Goal: Task Accomplishment & Management: Manage account settings

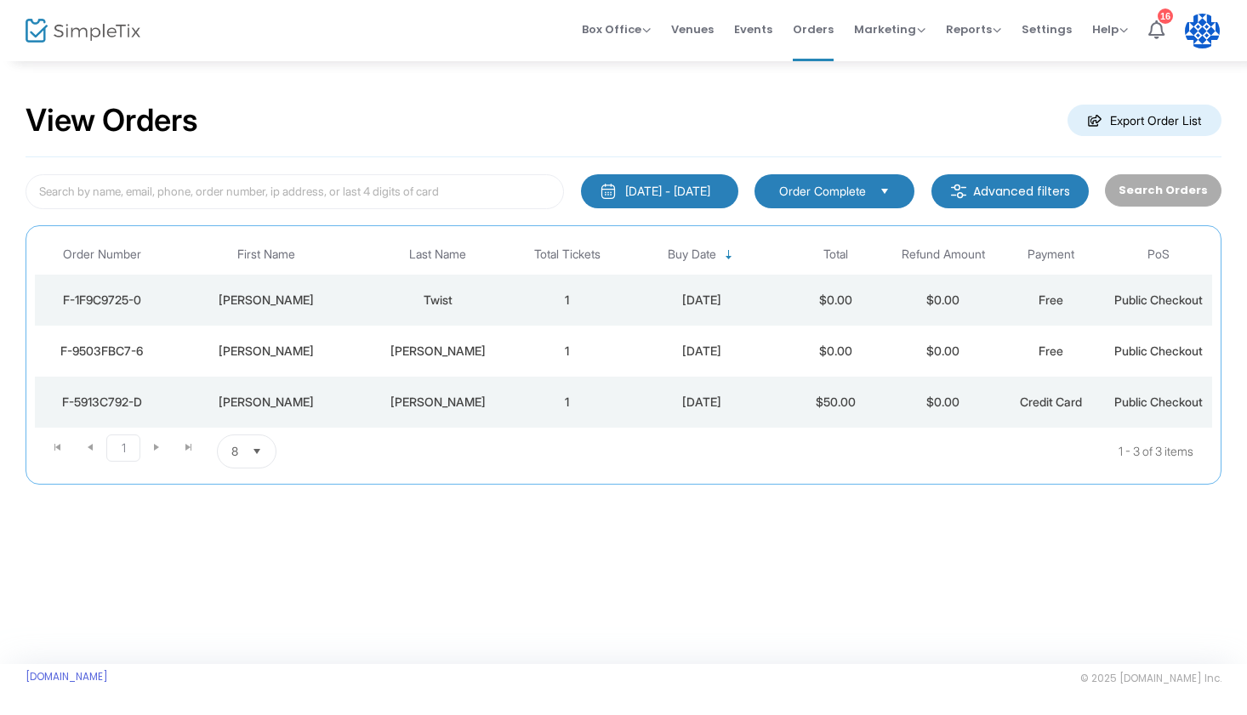
click at [684, 202] on button "[DATE] - [DATE]" at bounding box center [659, 191] width 157 height 34
click at [1142, 196] on div "Search Orders" at bounding box center [1162, 191] width 133 height 35
click at [1142, 193] on div "Search Orders" at bounding box center [1162, 191] width 133 height 35
click at [834, 194] on span "Order Complete" at bounding box center [822, 191] width 87 height 17
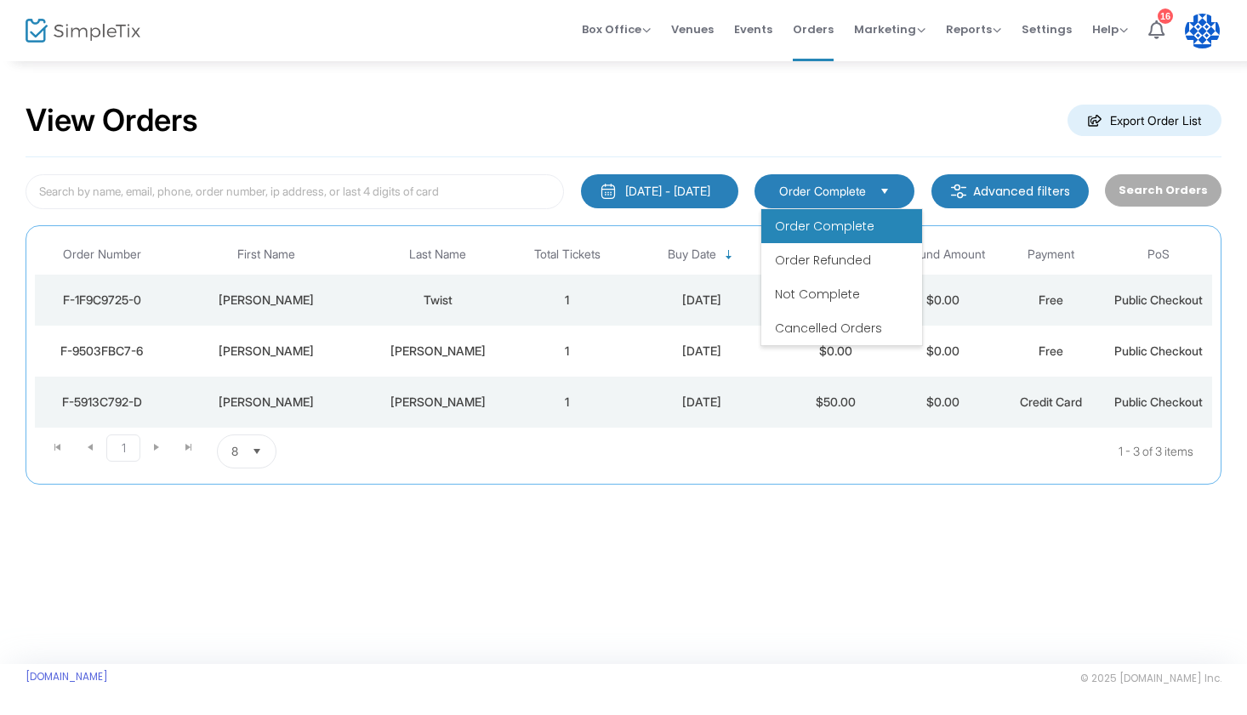
click at [992, 195] on m-button "Advanced filters" at bounding box center [1009, 191] width 157 height 34
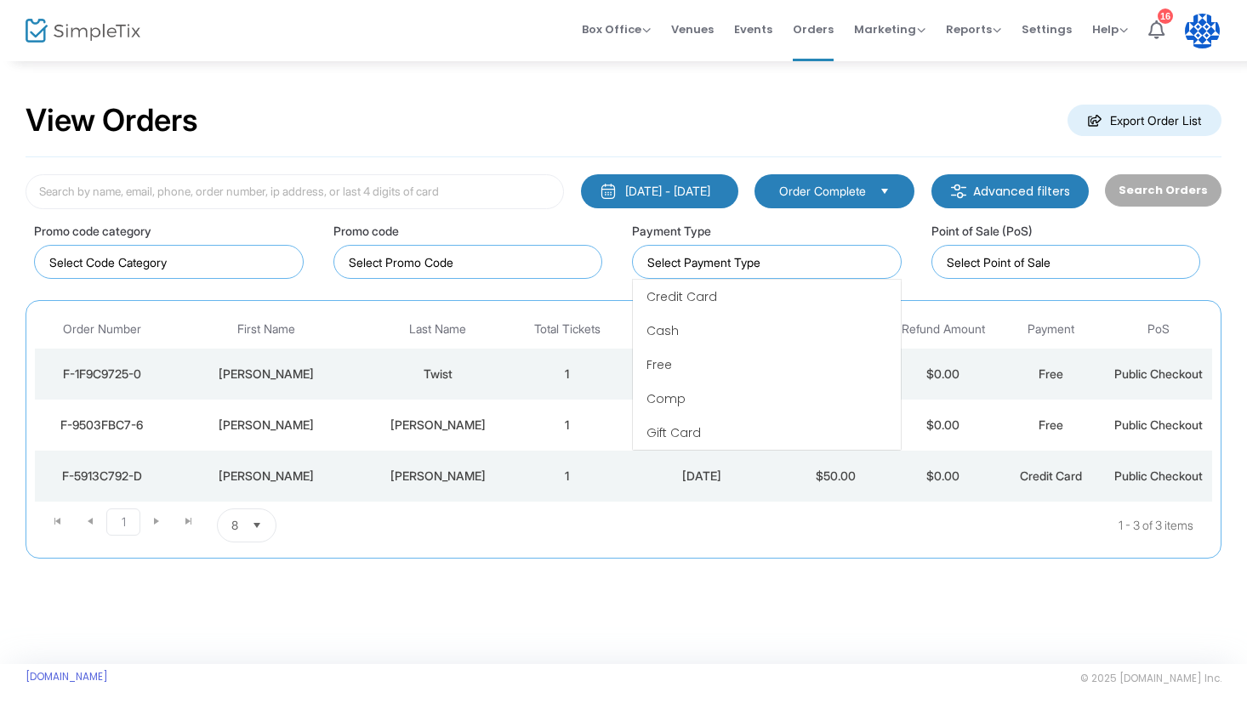
click at [676, 264] on input at bounding box center [770, 262] width 246 height 18
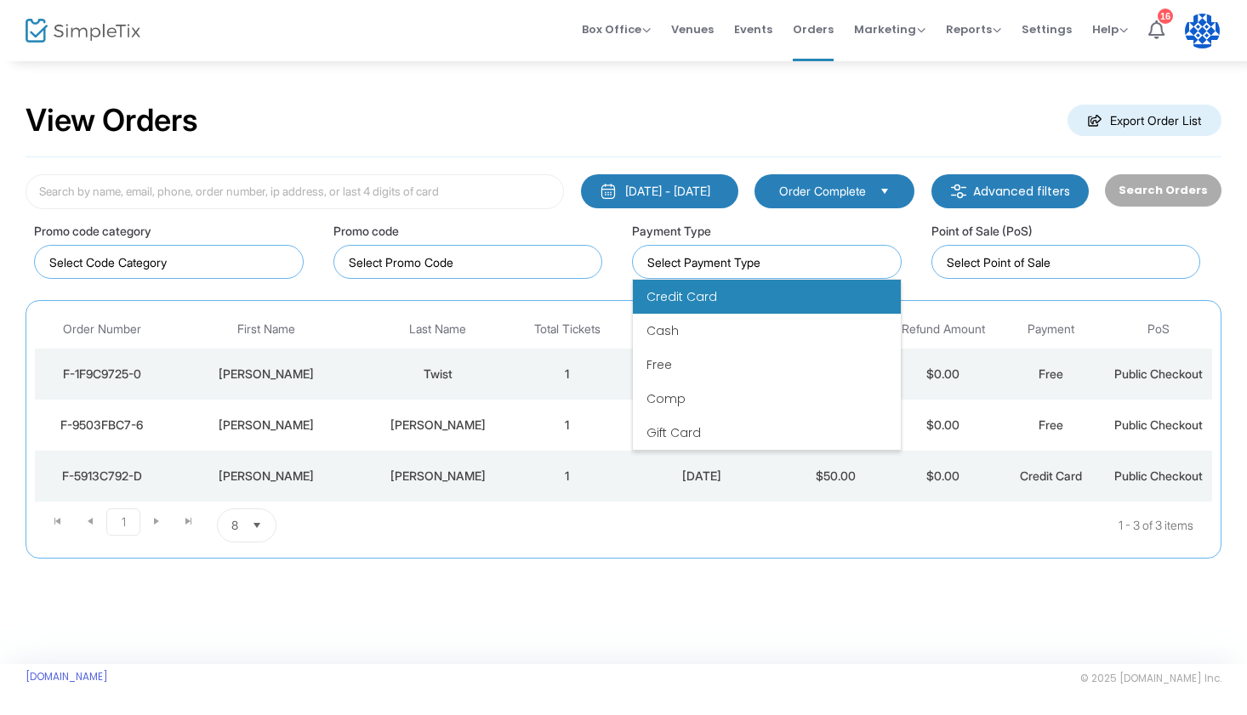
click at [693, 310] on li "Credit Card" at bounding box center [767, 297] width 268 height 34
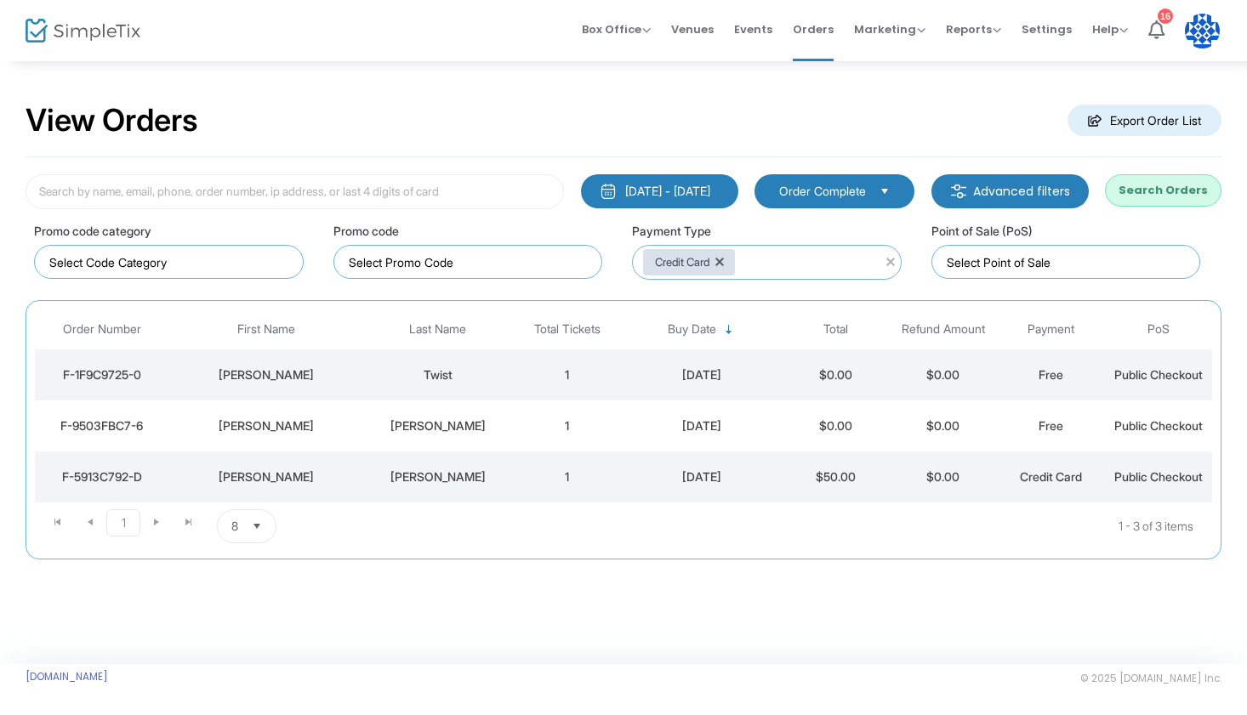
click at [1172, 190] on button "Search Orders" at bounding box center [1163, 190] width 117 height 32
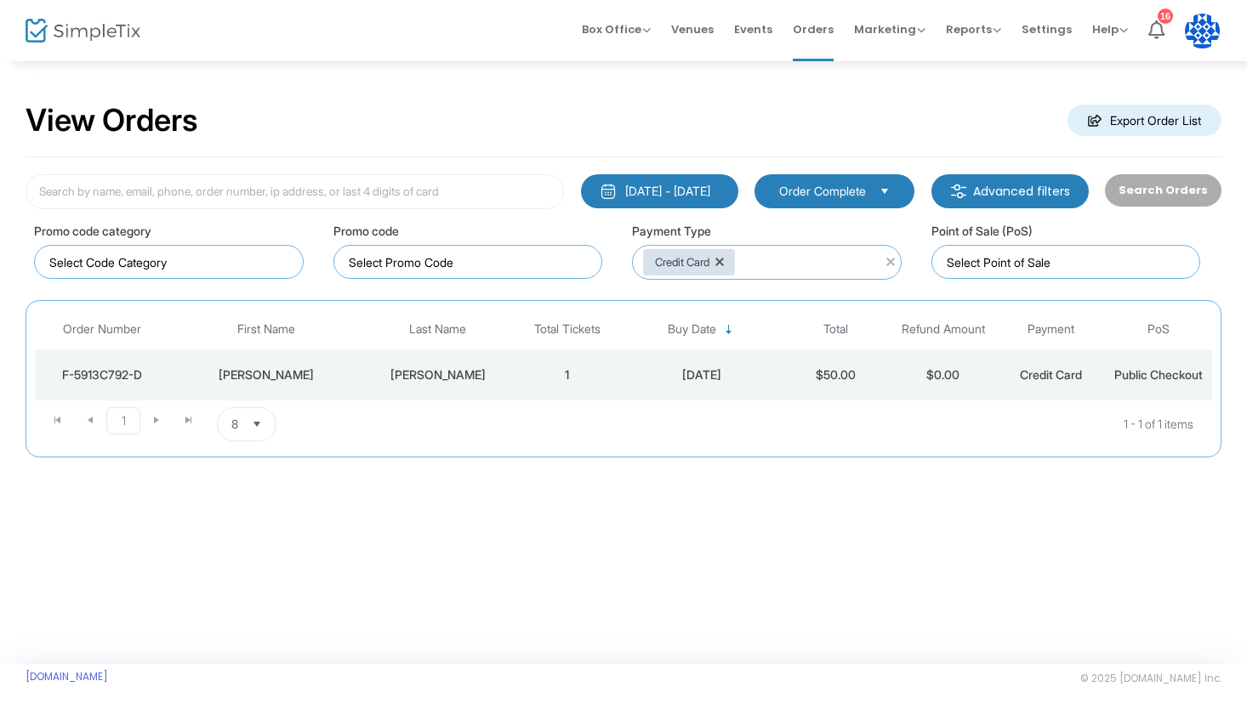
click at [261, 424] on span "Select" at bounding box center [257, 425] width 28 height 28
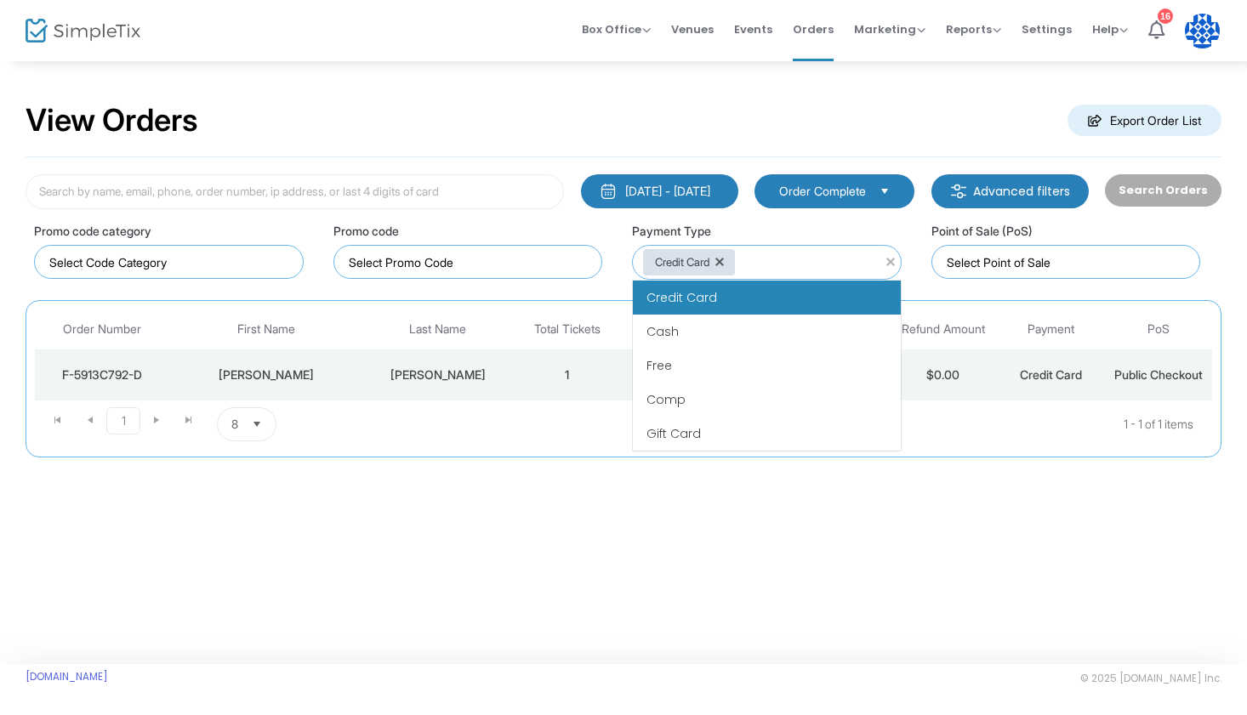
click at [715, 259] on div "Credit Card" at bounding box center [689, 262] width 92 height 26
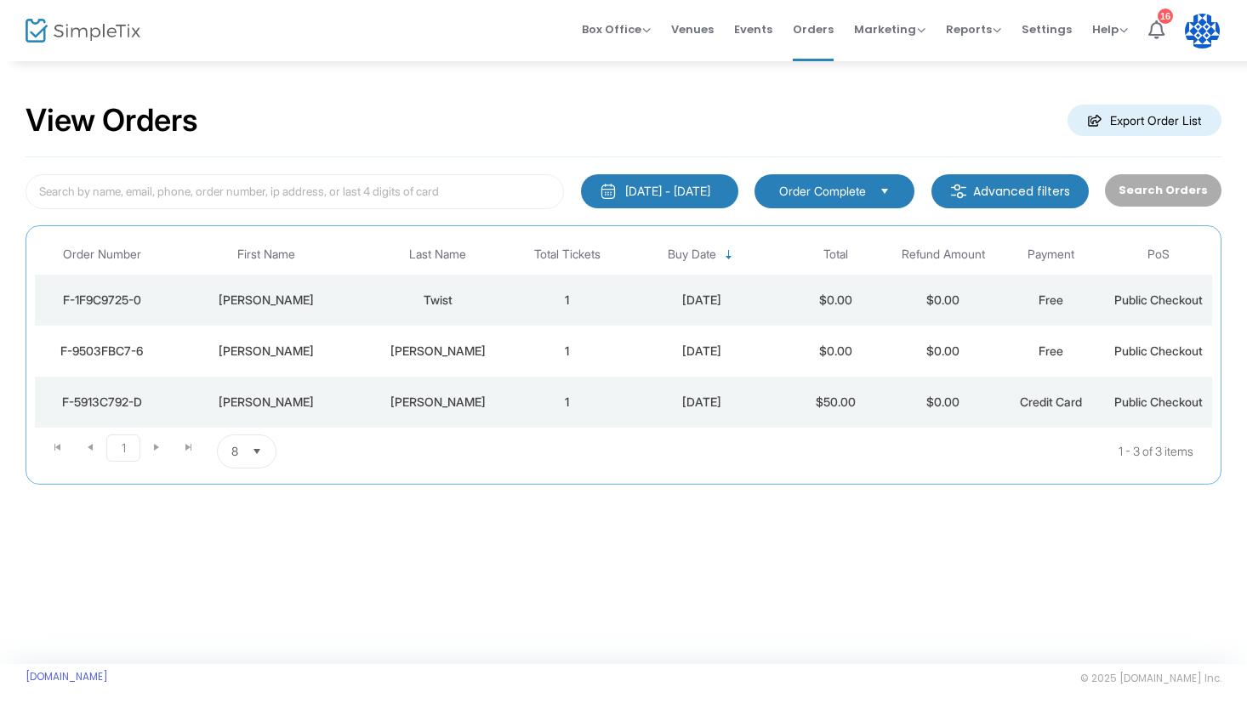
click at [686, 202] on button "[DATE] - [DATE]" at bounding box center [659, 191] width 157 height 34
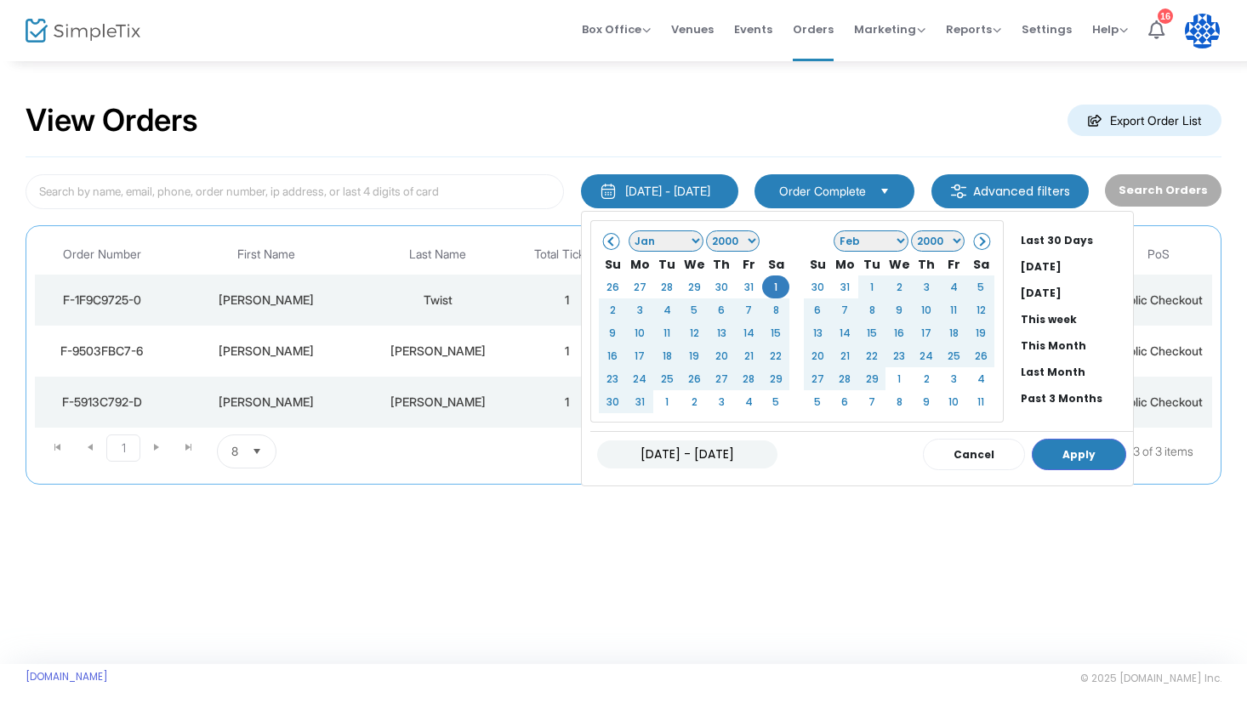
click at [731, 237] on select "1925 1926 1927 1928 1929 1930 1931 1932 1933 1934 1935 1936 1937 1938 1939 1940…" at bounding box center [733, 240] width 54 height 21
click at [651, 247] on select "Jan Feb Mar Apr May Jun [DATE] Aug Sep Oct Nov Dec" at bounding box center [665, 240] width 75 height 21
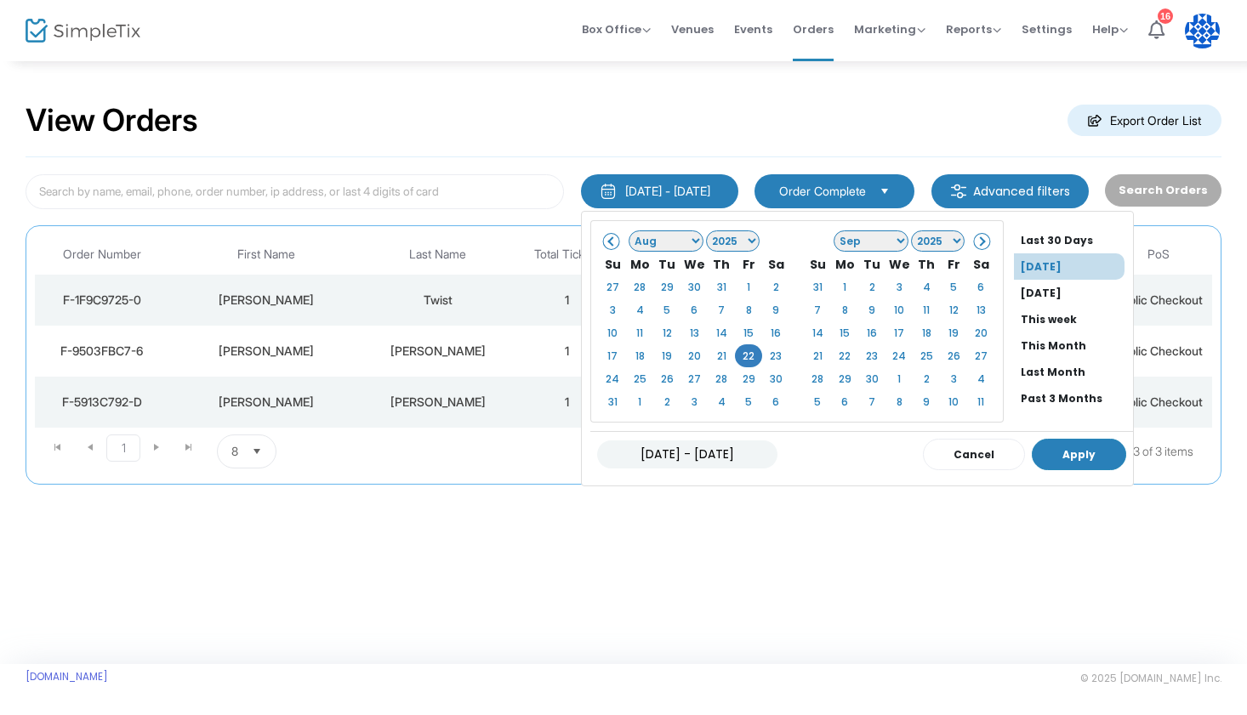
click at [1046, 457] on button "Apply" at bounding box center [1079, 454] width 94 height 31
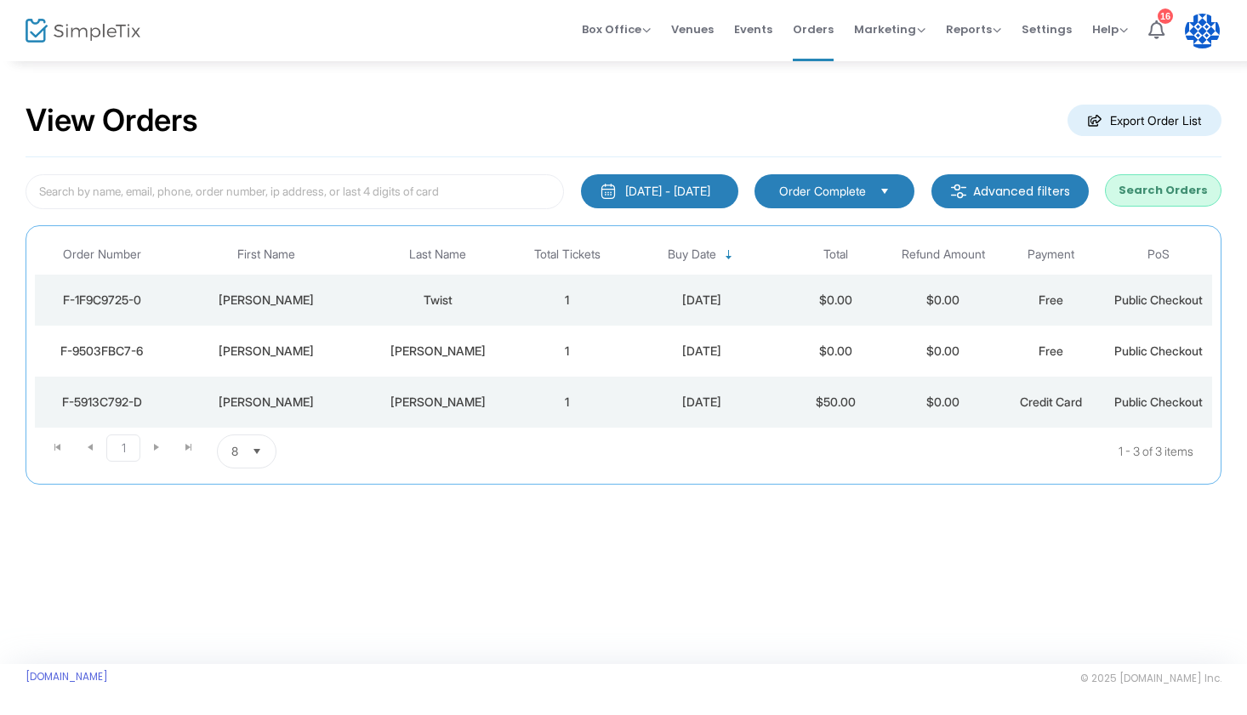
click at [1144, 198] on button "Search Orders" at bounding box center [1163, 190] width 117 height 32
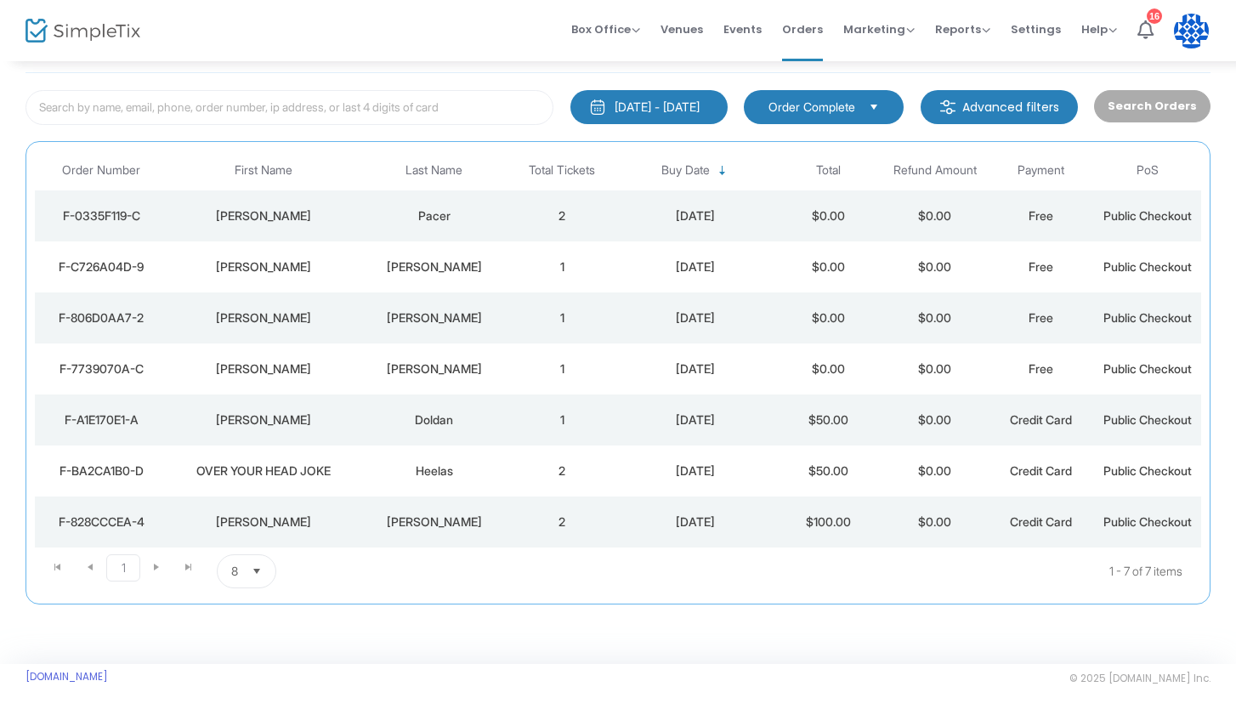
scroll to position [83, 0]
click at [685, 117] on button "[DATE] - [DATE]" at bounding box center [649, 108] width 157 height 34
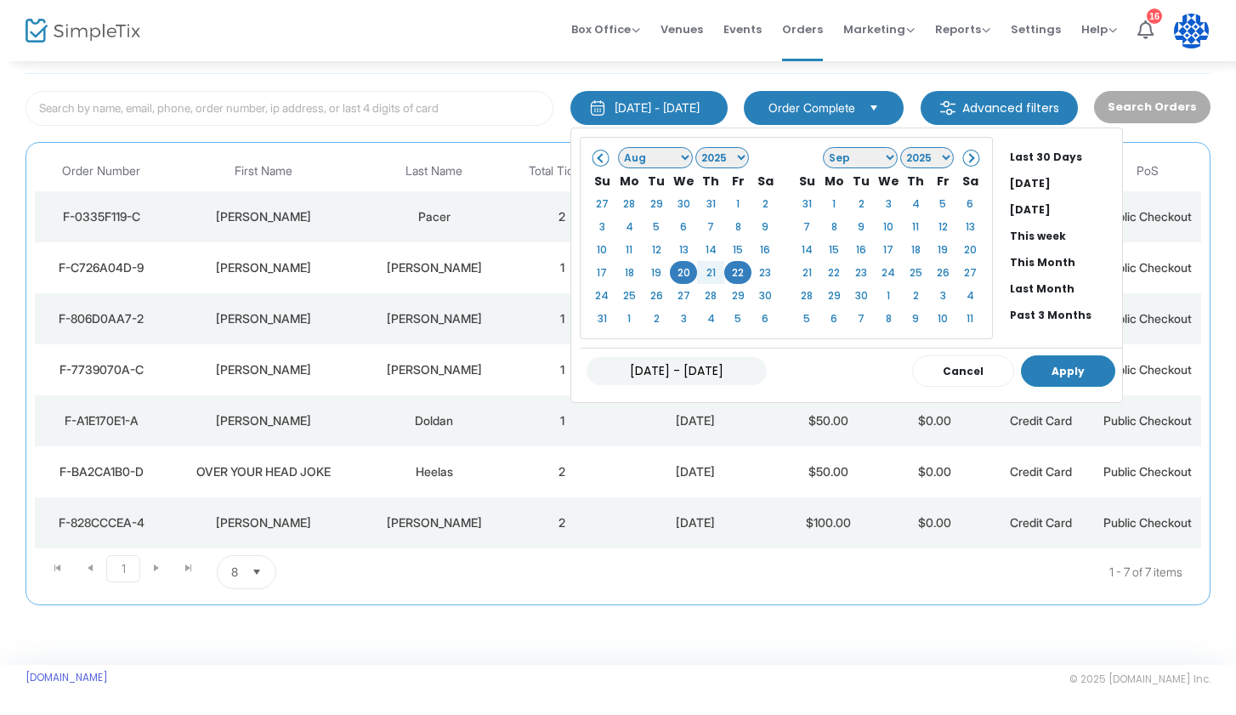
click at [1021, 380] on button "Apply" at bounding box center [1068, 370] width 94 height 31
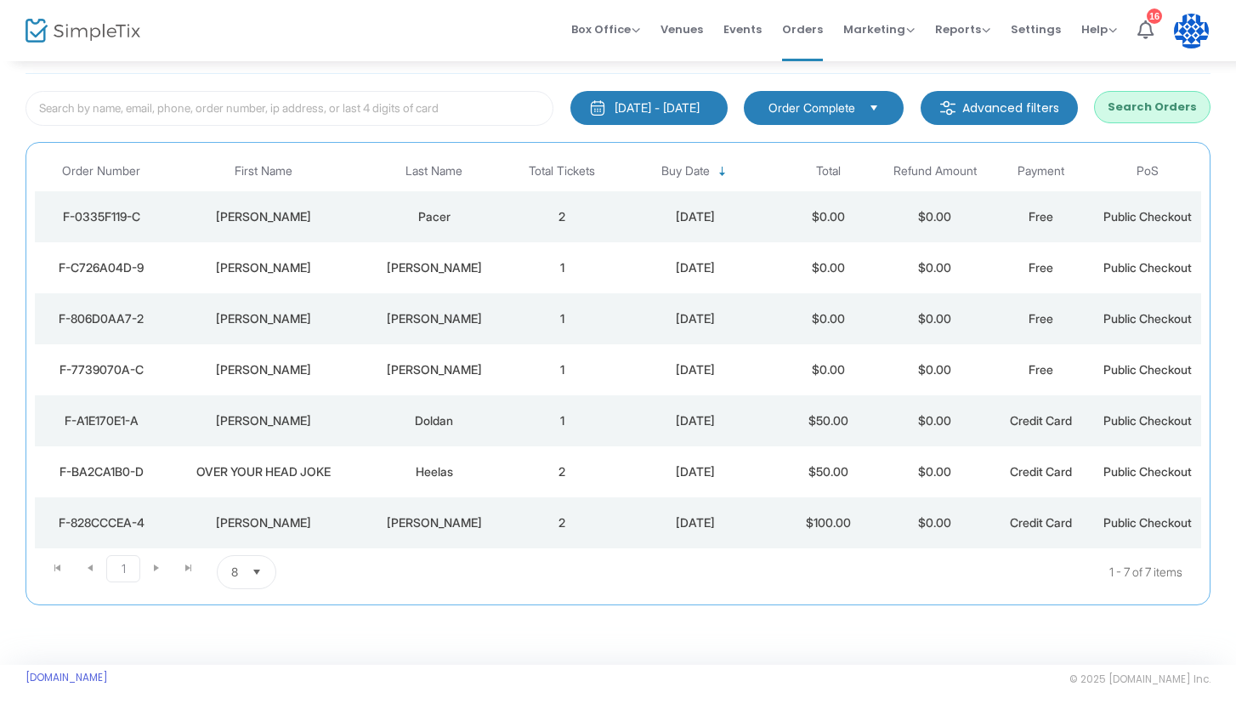
click at [1155, 112] on button "Search Orders" at bounding box center [1152, 107] width 117 height 32
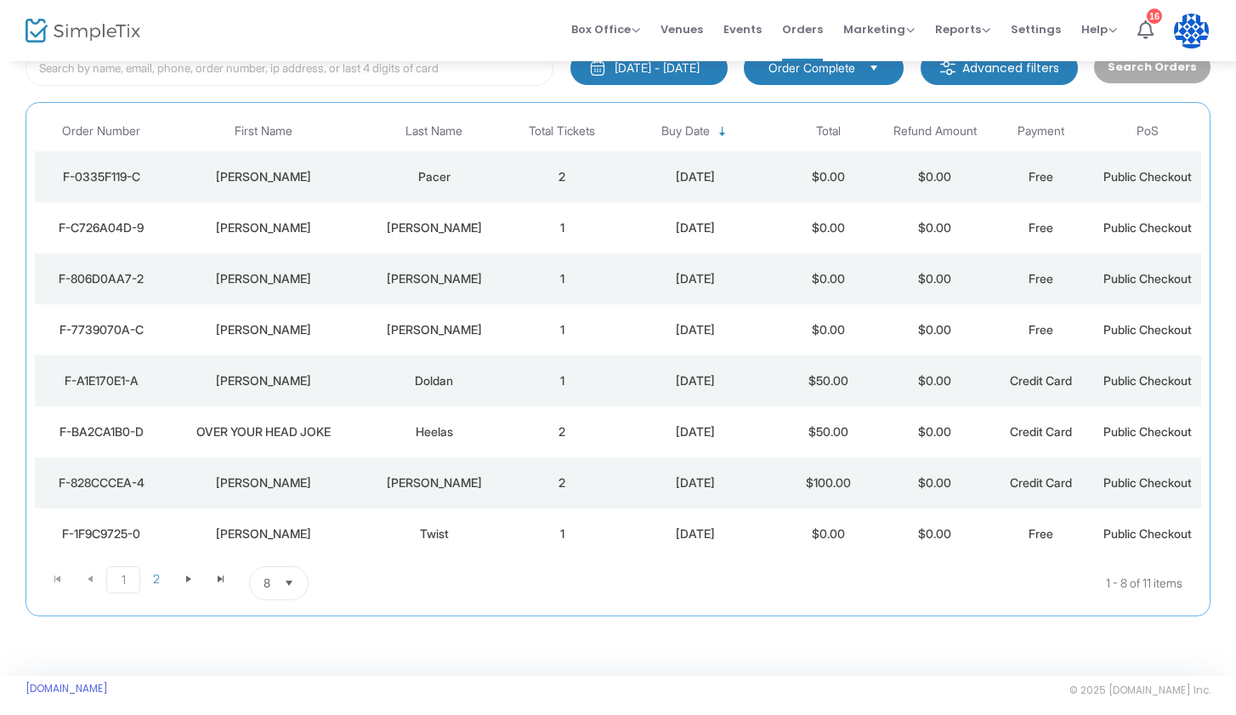
scroll to position [135, 0]
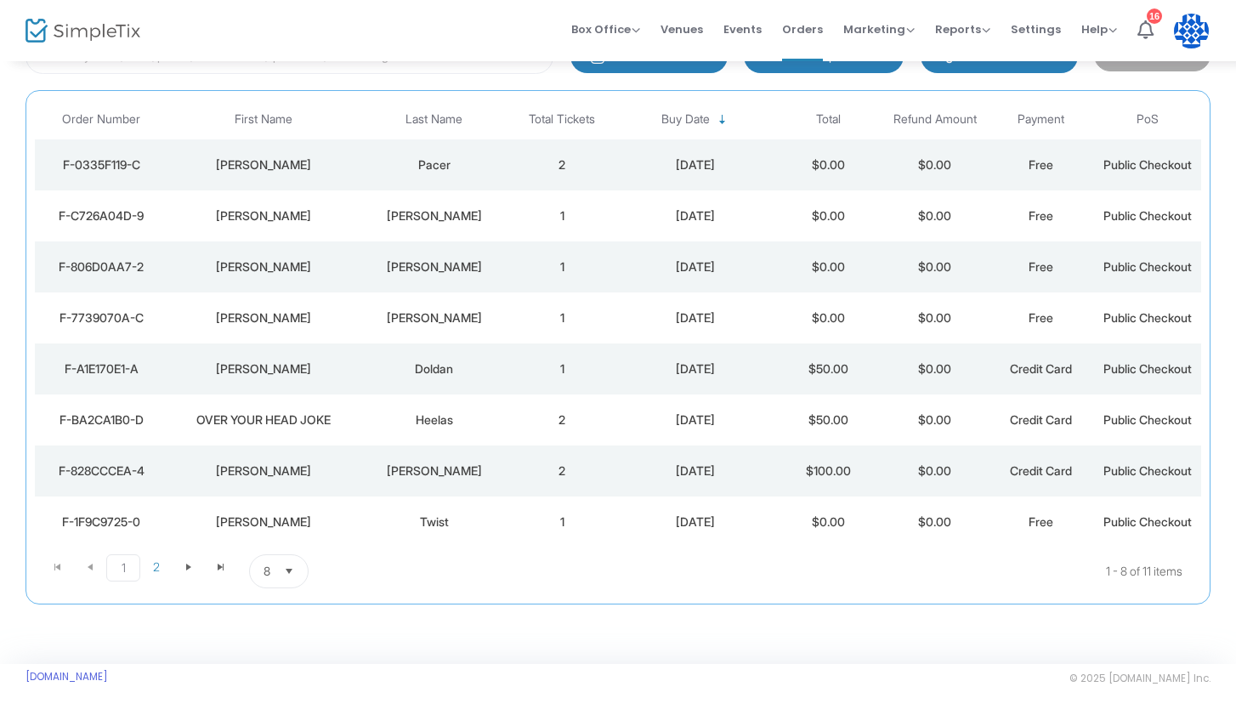
click at [651, 421] on div "[DATE]" at bounding box center [695, 420] width 151 height 17
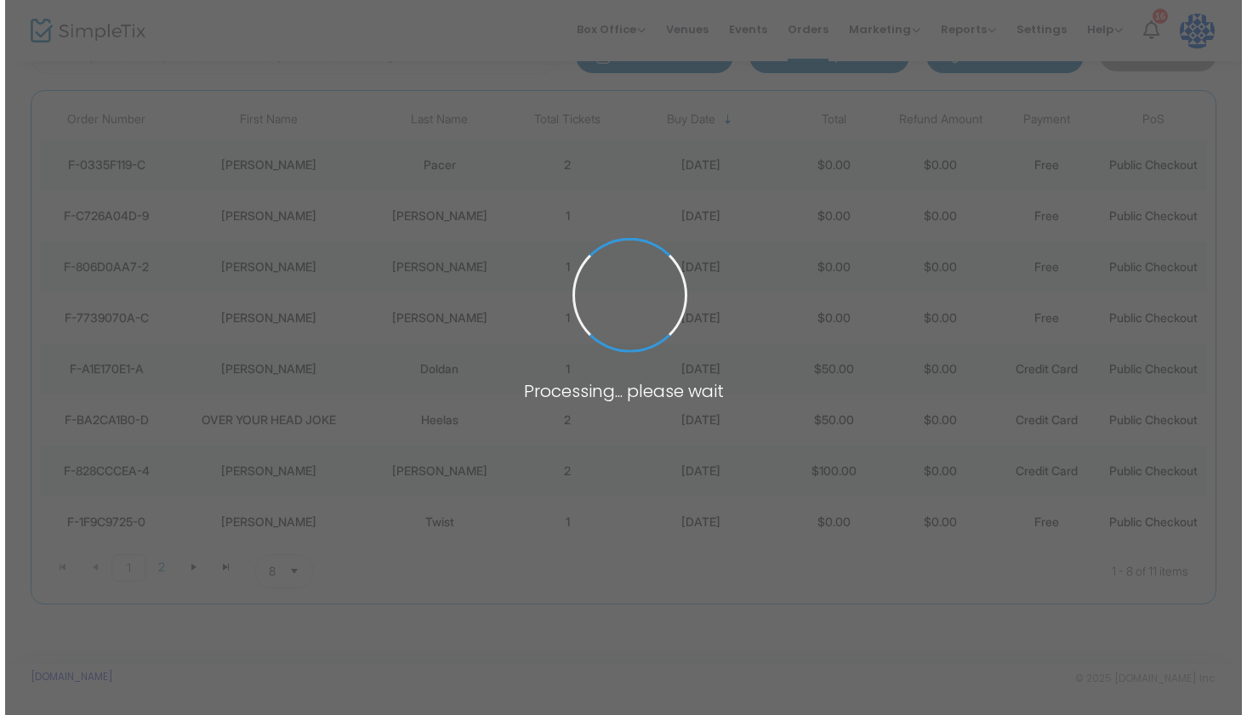
scroll to position [0, 0]
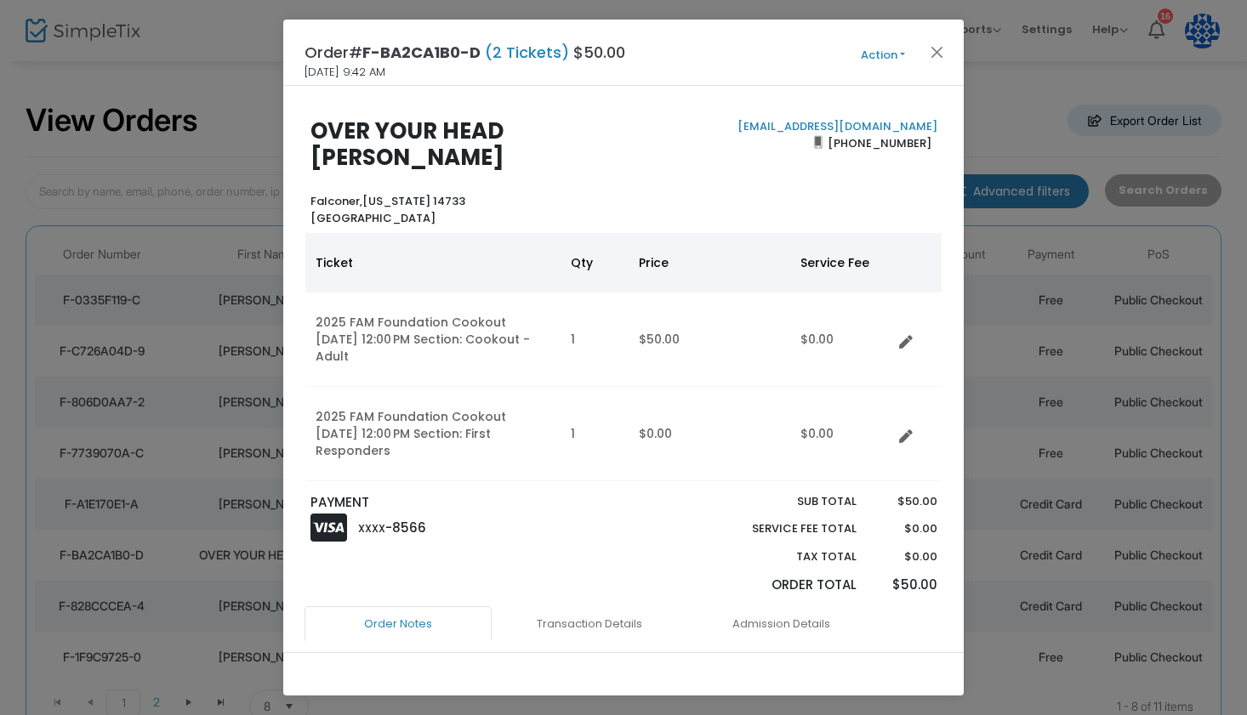
click at [899, 53] on button "Action" at bounding box center [883, 55] width 102 height 19
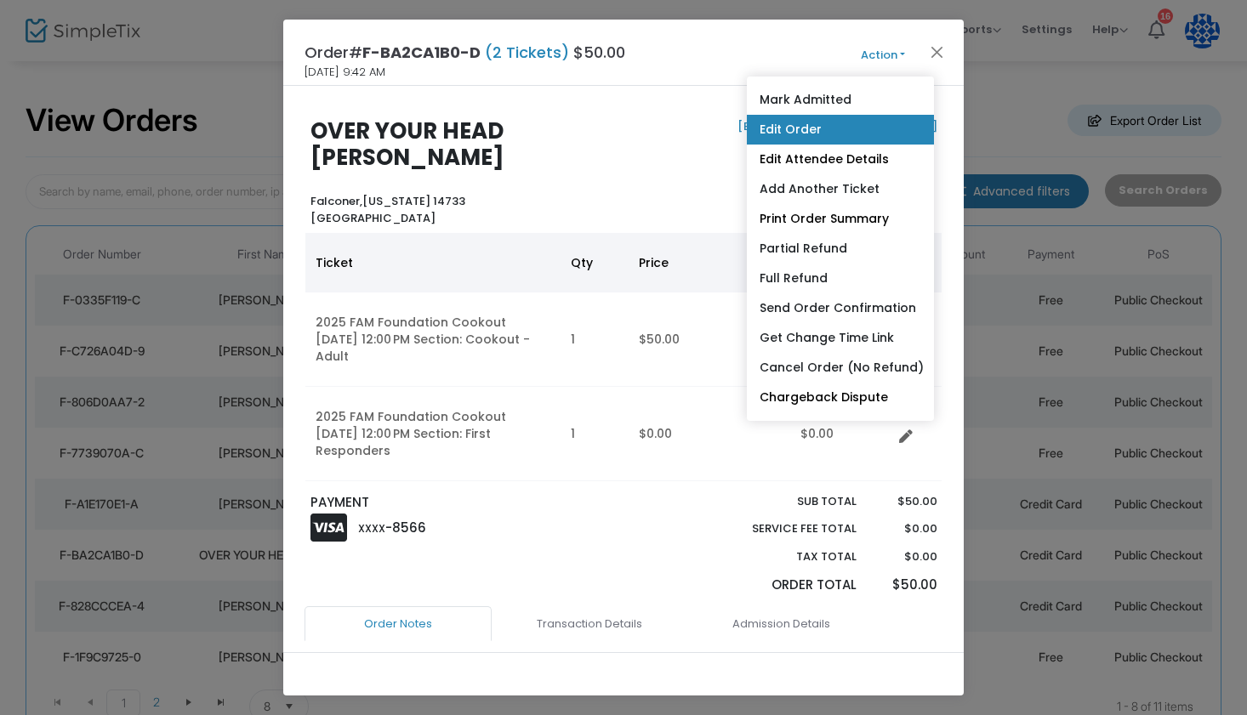
click at [855, 130] on link "Edit Order" at bounding box center [840, 130] width 187 height 30
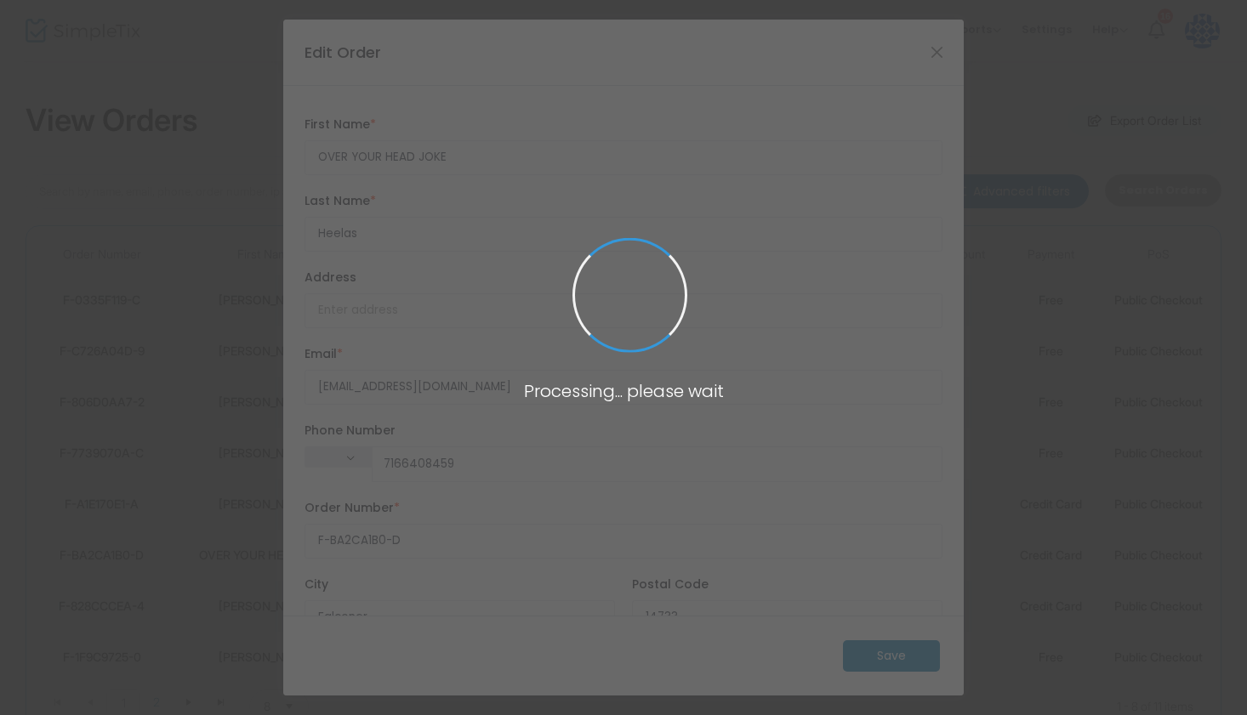
type input "[PHONE_NUMBER]"
type input "[GEOGRAPHIC_DATA]"
type input "[US_STATE]"
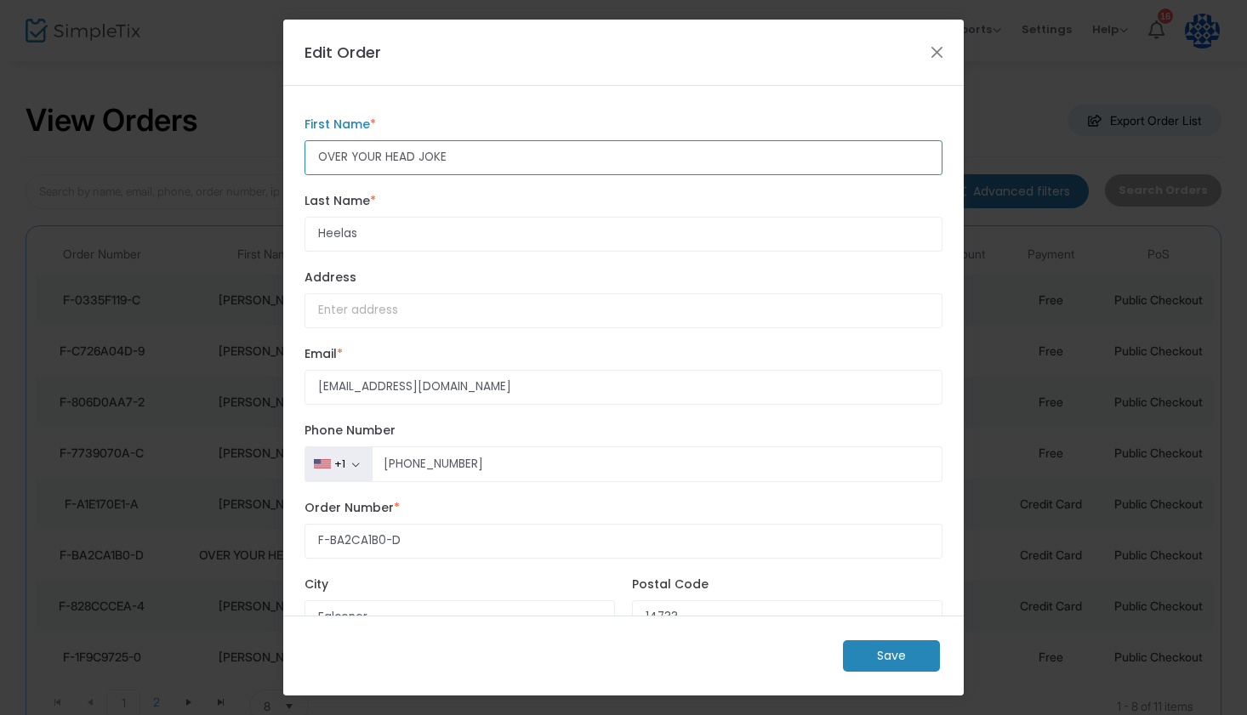
click at [571, 171] on input "OVER YOUR HEAD JOKE" at bounding box center [623, 157] width 638 height 35
type input "[PERSON_NAME]"
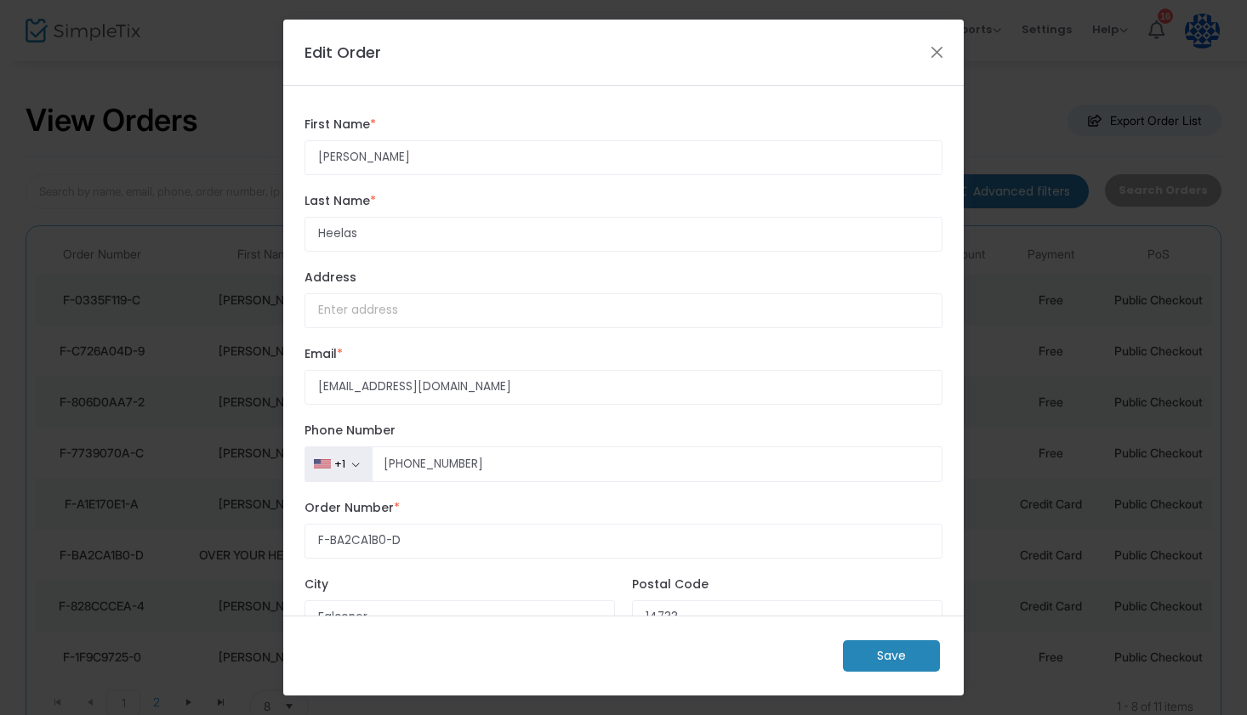
click at [874, 659] on m-button "Save" at bounding box center [891, 655] width 97 height 31
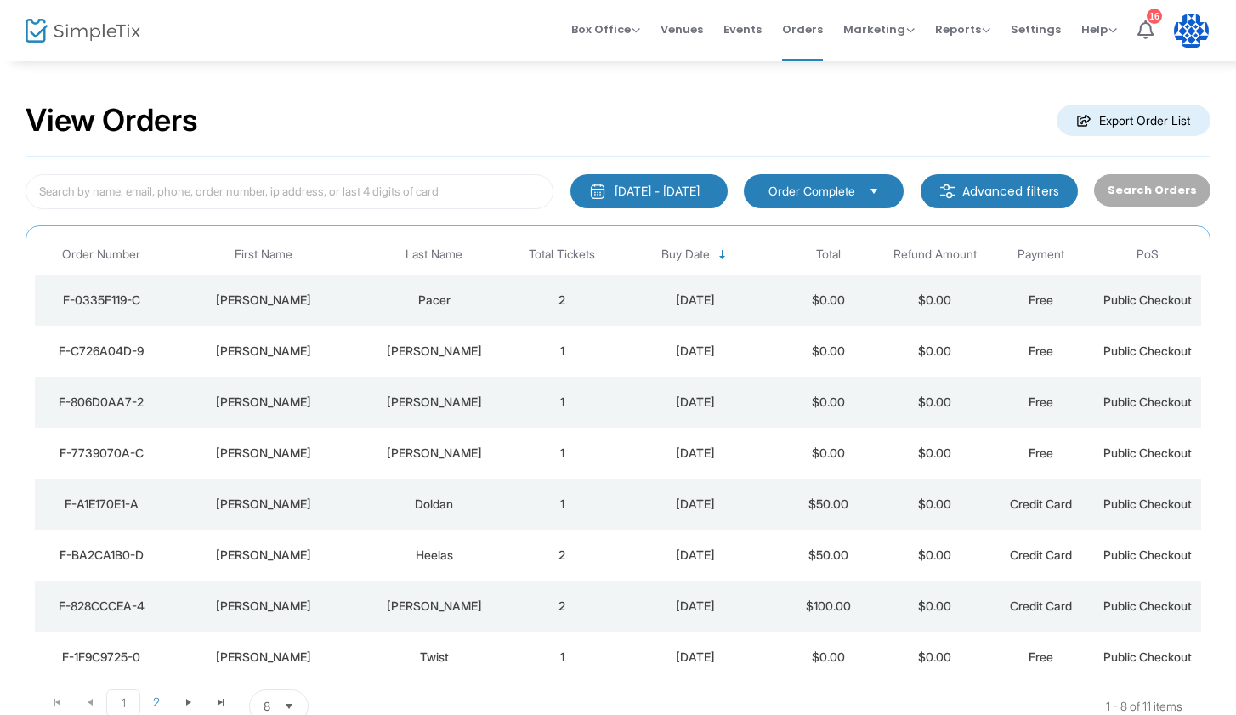
click at [700, 198] on div "[DATE] - [DATE]" at bounding box center [657, 191] width 85 height 17
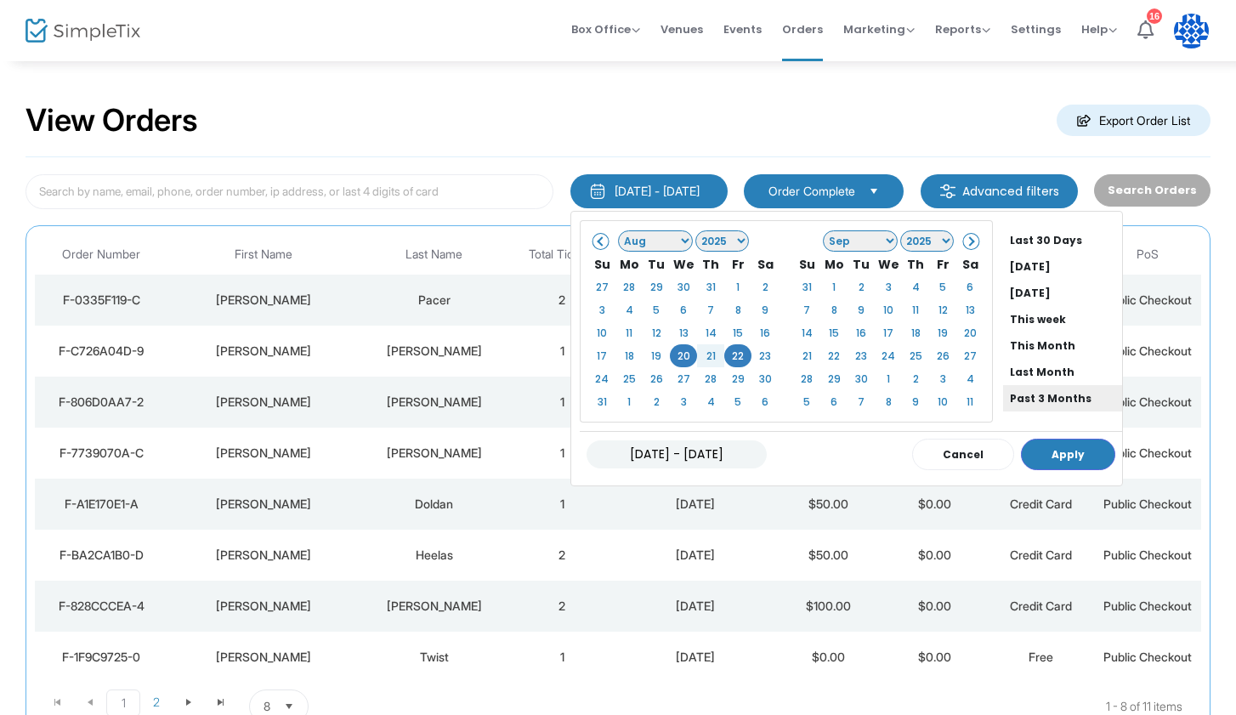
click at [1007, 387] on li "Past 3 Months" at bounding box center [1062, 398] width 119 height 26
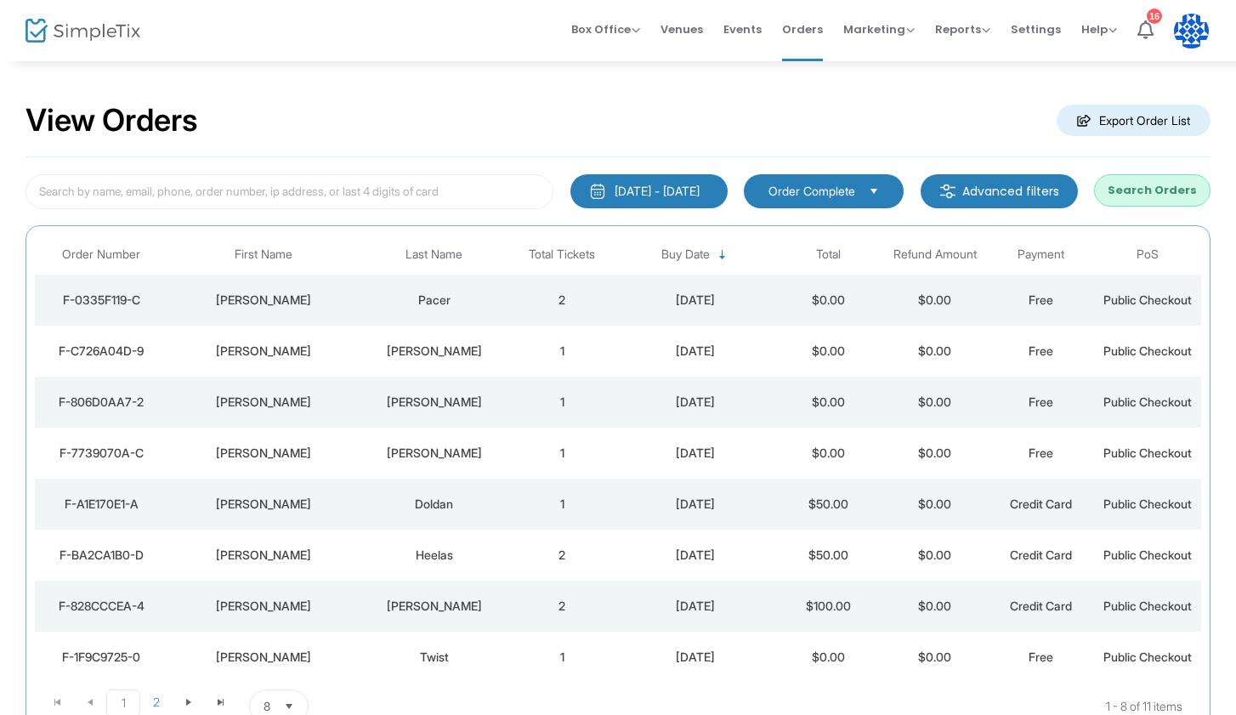
click at [1154, 201] on button "Search Orders" at bounding box center [1152, 190] width 117 height 32
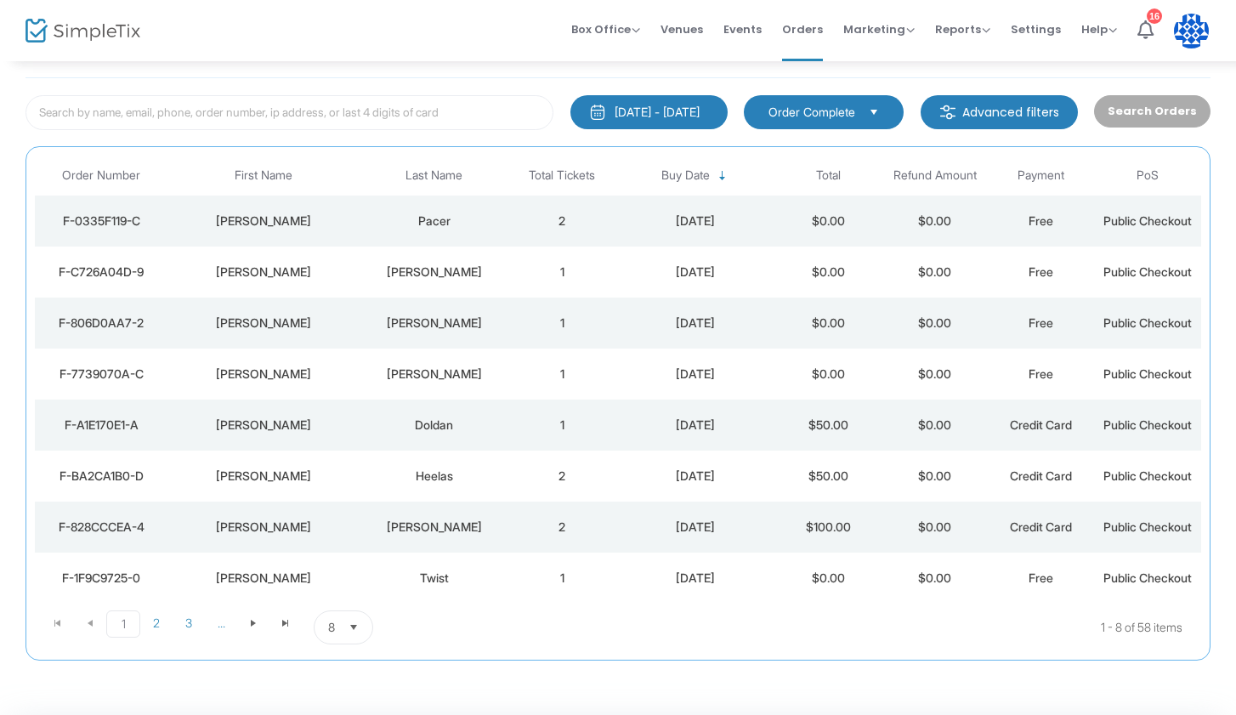
scroll to position [68, 0]
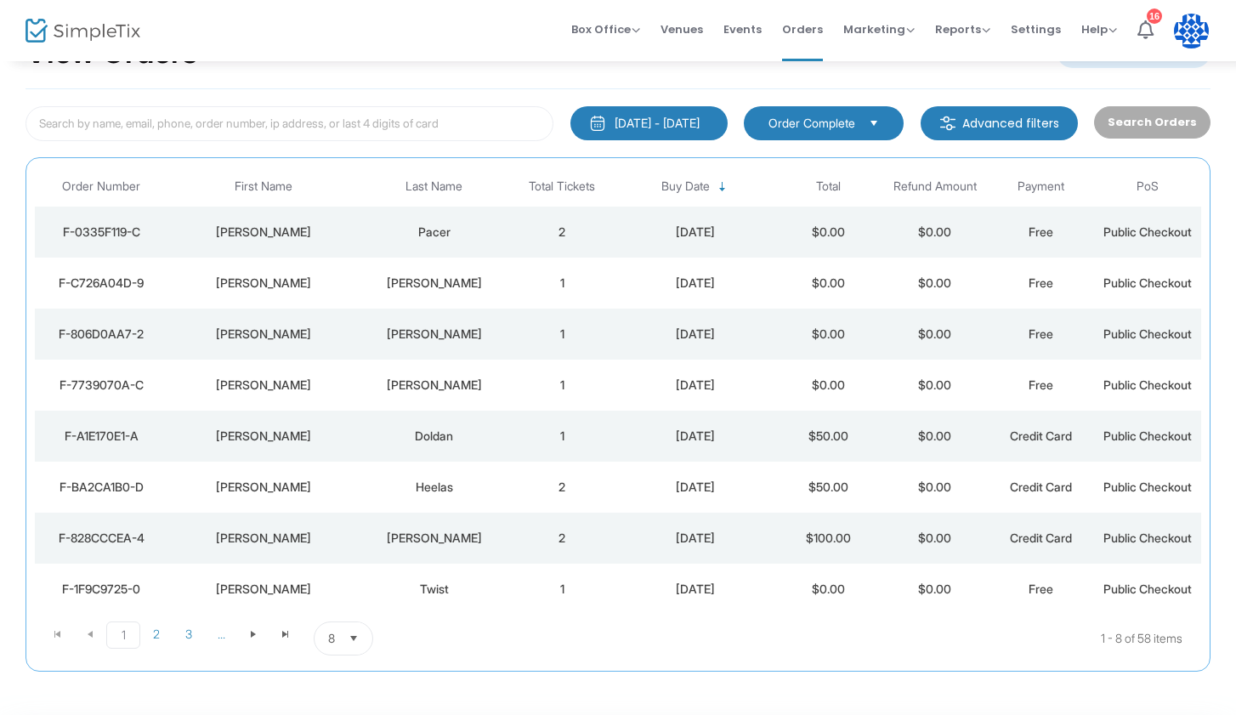
click at [352, 651] on span "Select" at bounding box center [354, 639] width 28 height 28
click at [349, 611] on li "100" at bounding box center [344, 604] width 59 height 34
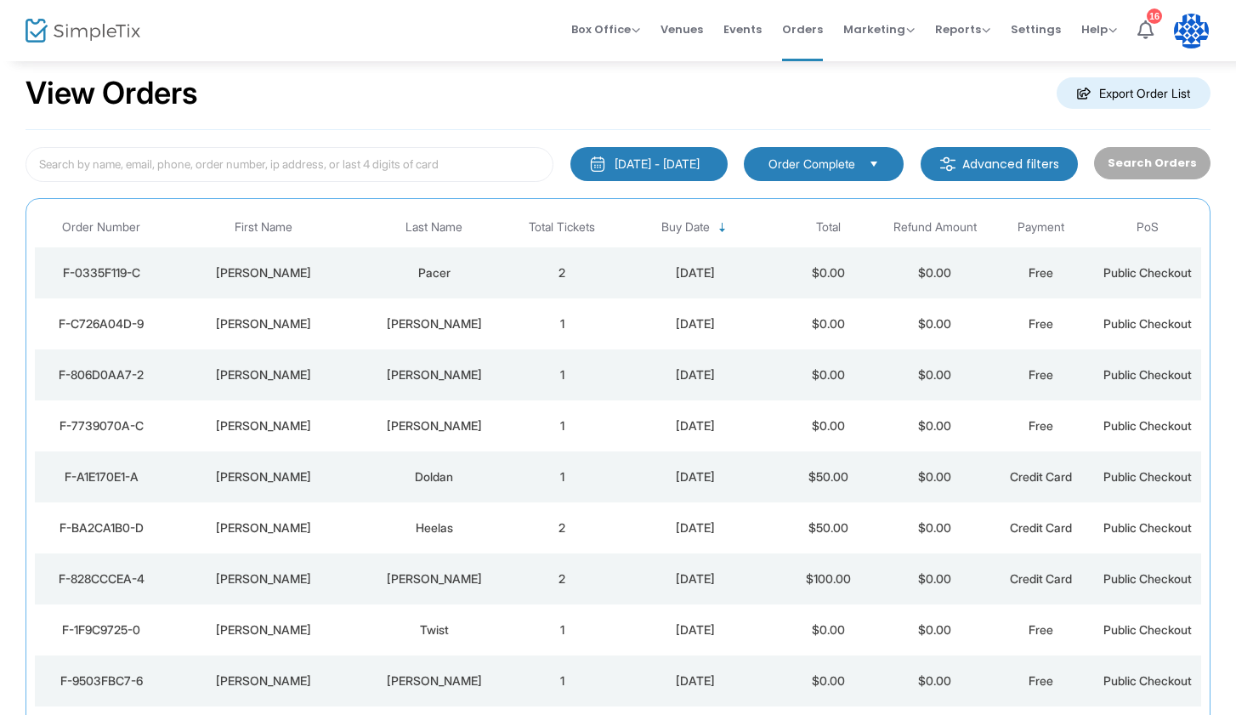
scroll to position [0, 0]
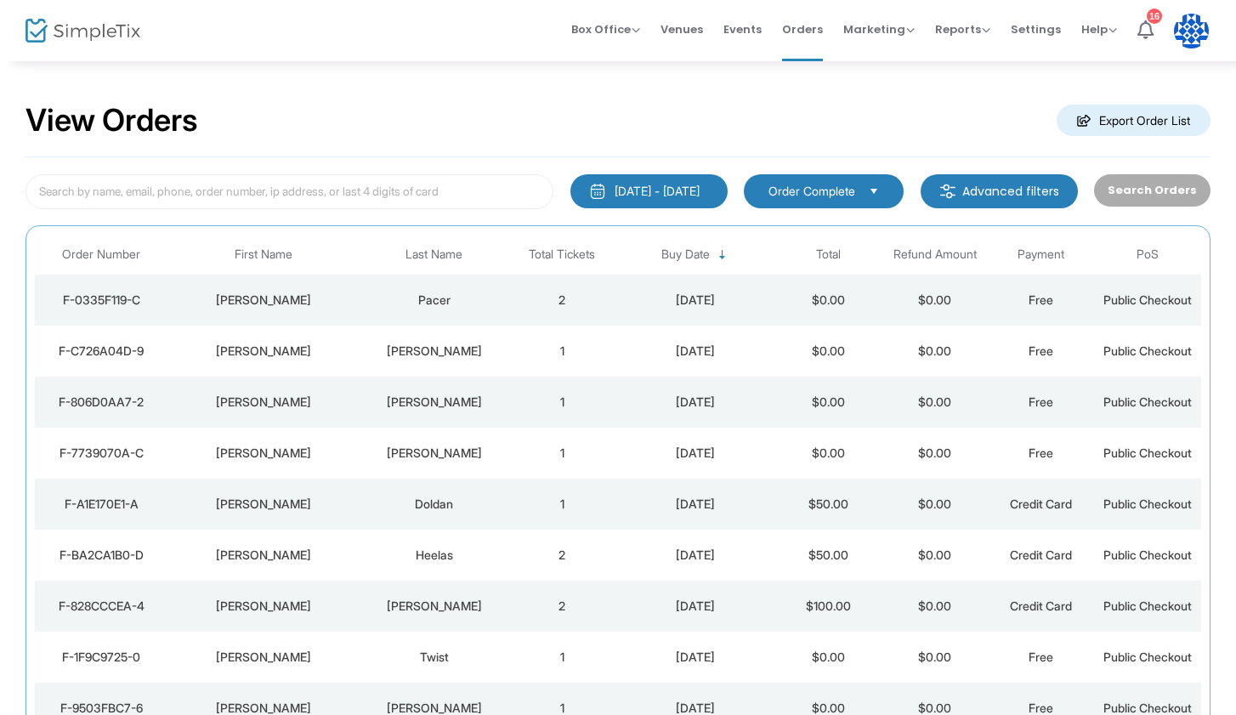
click at [968, 194] on m-button "Advanced filters" at bounding box center [999, 191] width 157 height 34
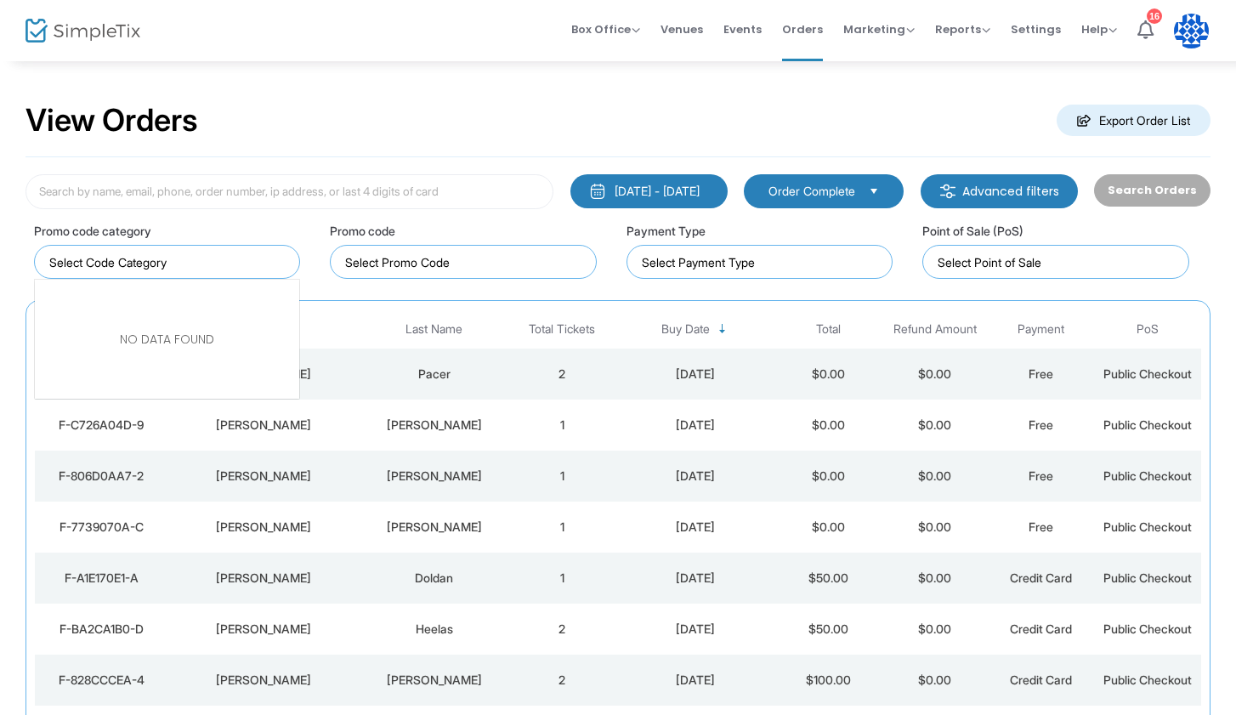
click at [254, 267] on input "NO DATA FOUND" at bounding box center [170, 262] width 242 height 18
click at [731, 260] on input at bounding box center [763, 262] width 242 height 18
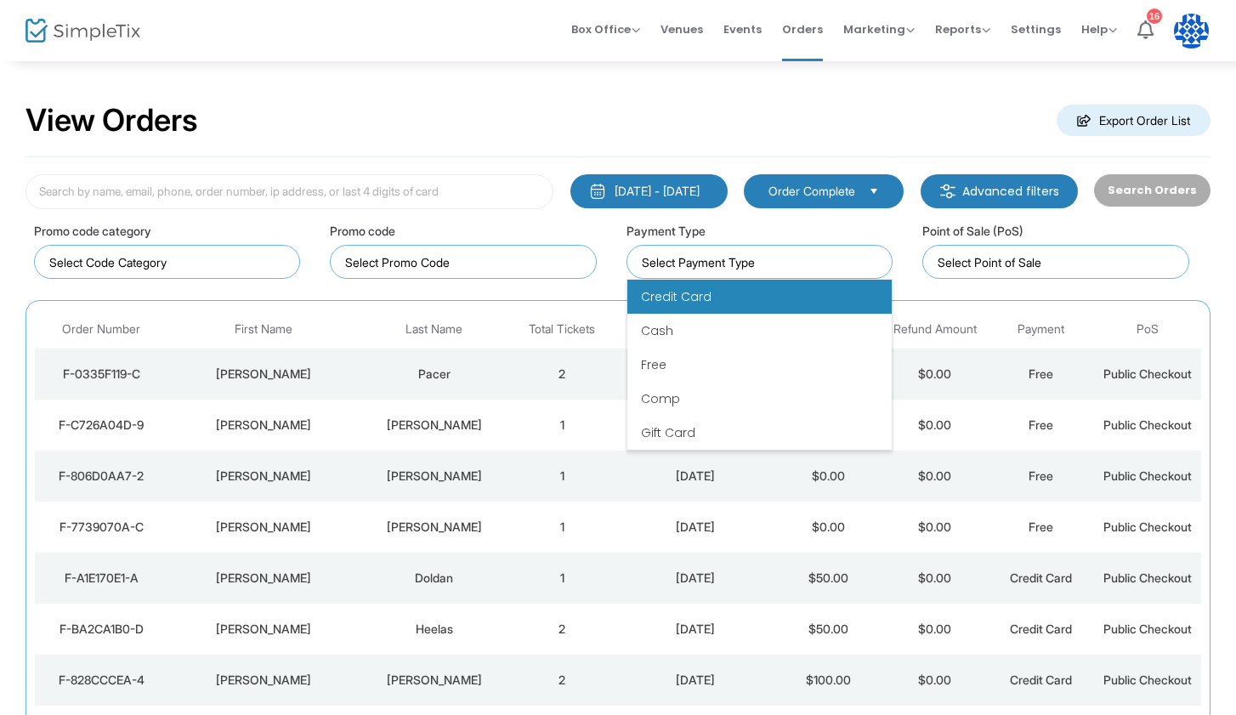
click at [717, 300] on li "Credit Card" at bounding box center [760, 297] width 264 height 34
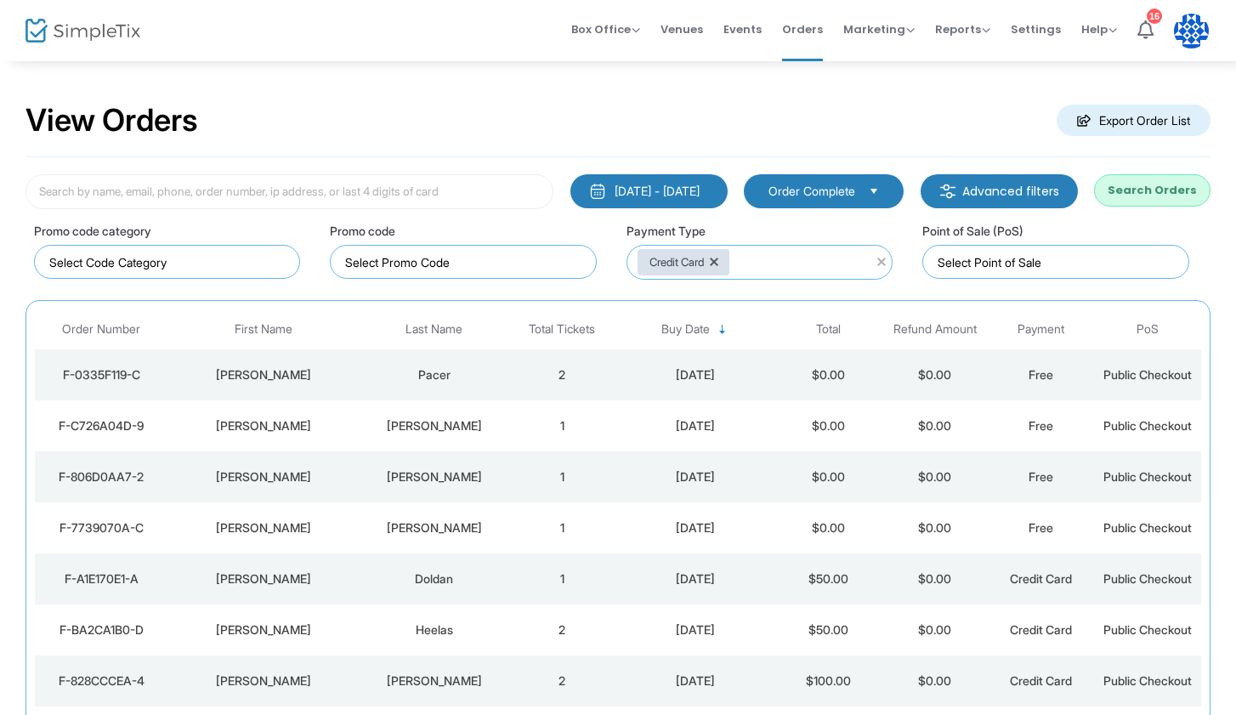
click at [1181, 192] on button "Search Orders" at bounding box center [1152, 190] width 117 height 32
